Goal: Find specific page/section: Find specific page/section

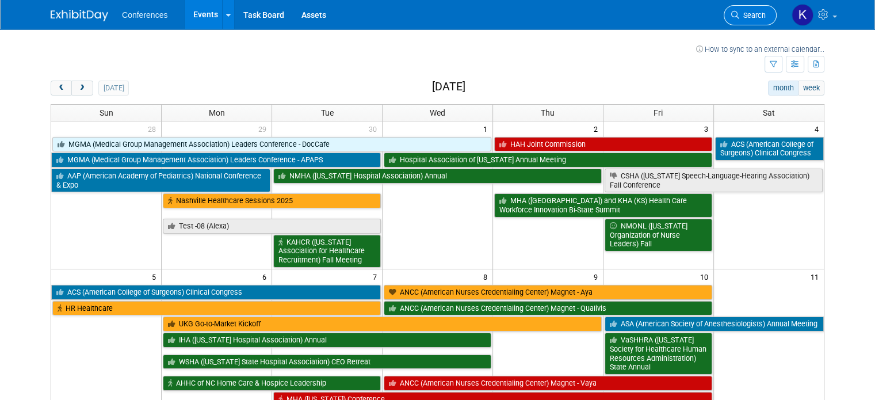
click at [751, 13] on span "Search" at bounding box center [753, 15] width 26 height 9
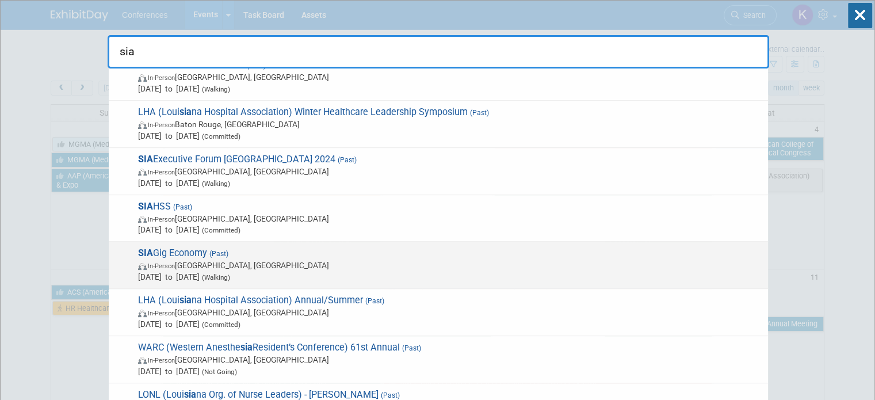
scroll to position [345, 0]
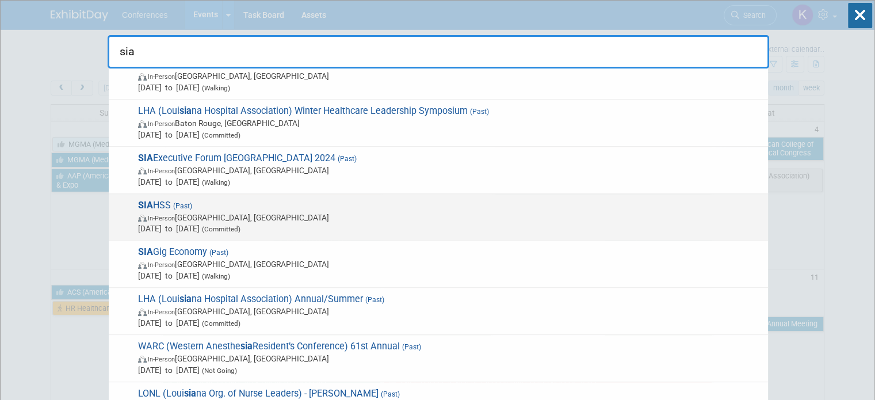
type input "sia"
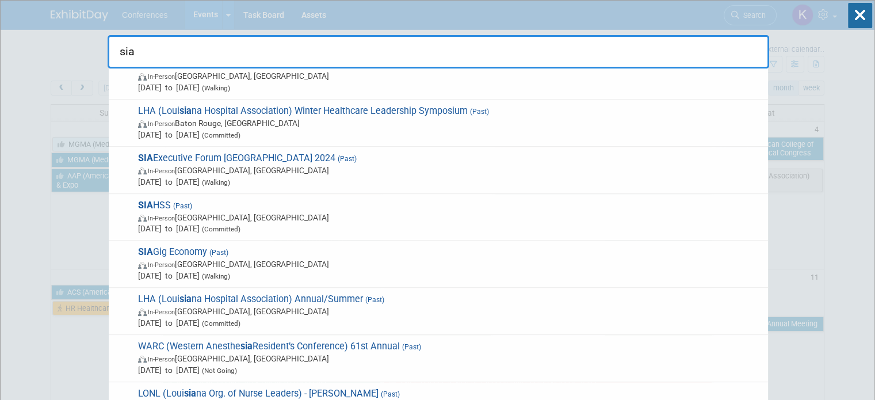
click at [363, 218] on span "In-Person Arlington, TX" at bounding box center [450, 218] width 625 height 12
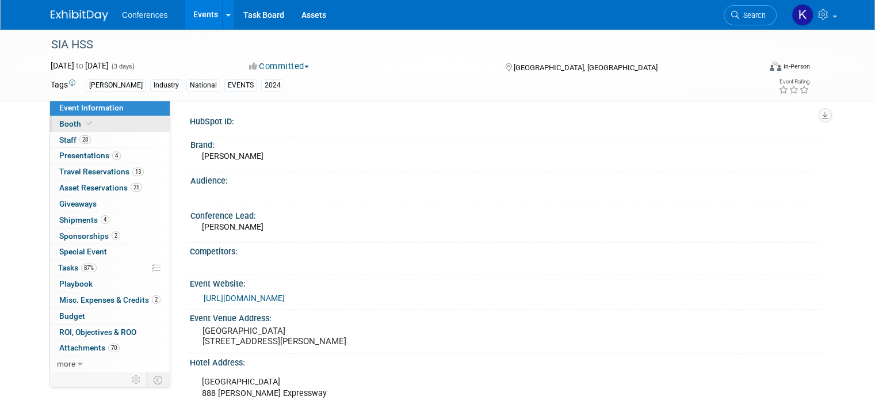
click at [76, 129] on link "Booth" at bounding box center [110, 124] width 120 height 16
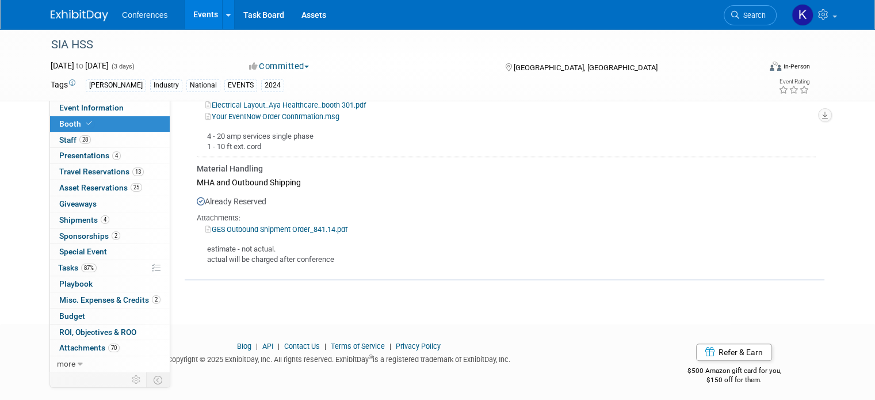
scroll to position [795, 0]
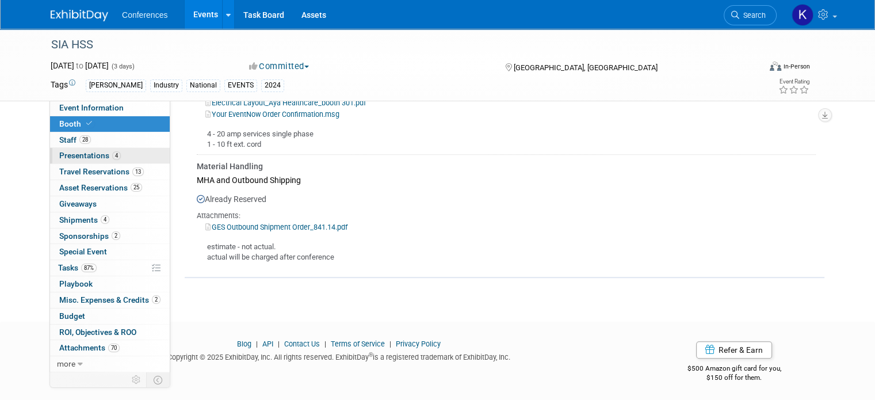
click at [77, 159] on span "Presentations 4" at bounding box center [90, 155] width 62 height 9
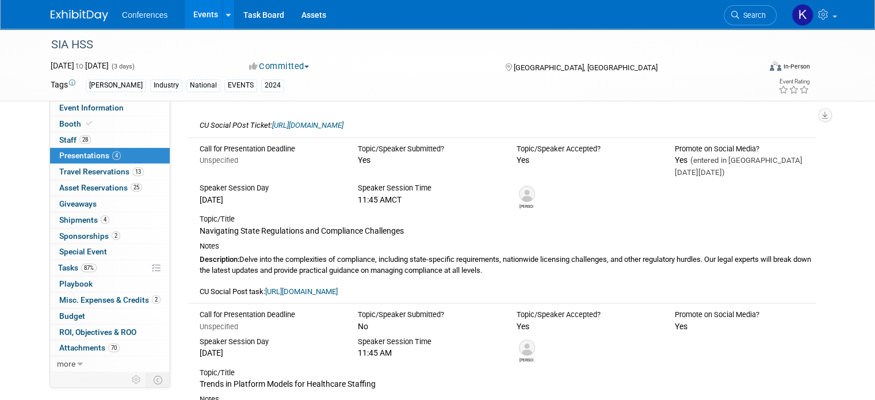
scroll to position [268, 0]
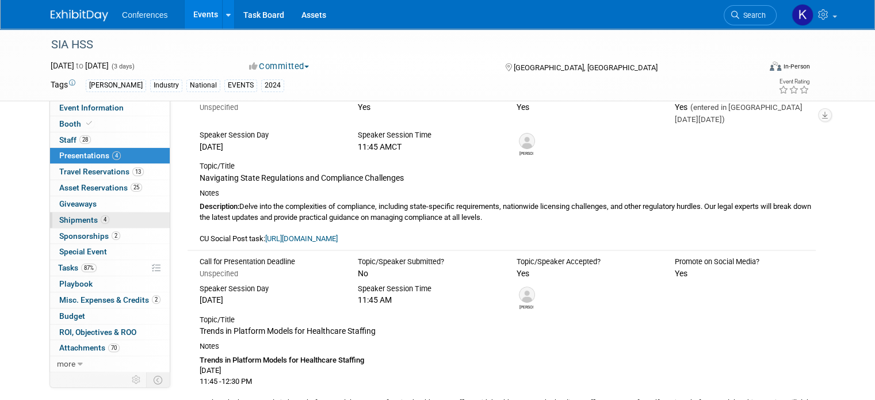
click at [77, 219] on span "Shipments 4" at bounding box center [84, 219] width 50 height 9
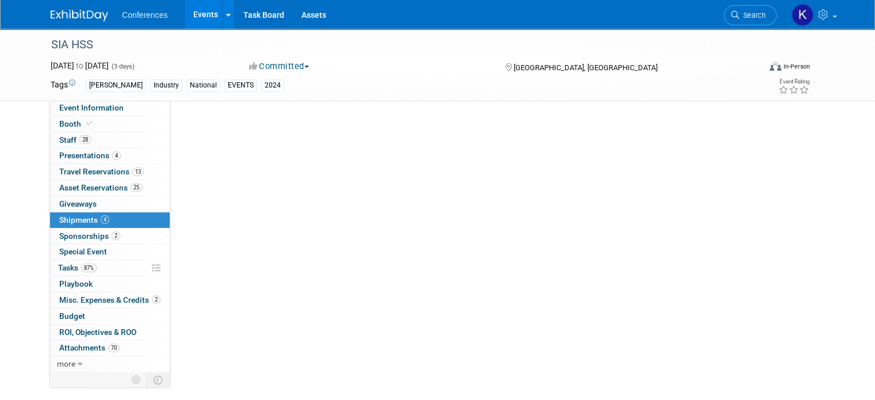
scroll to position [0, 0]
